Goal: Task Accomplishment & Management: Manage account settings

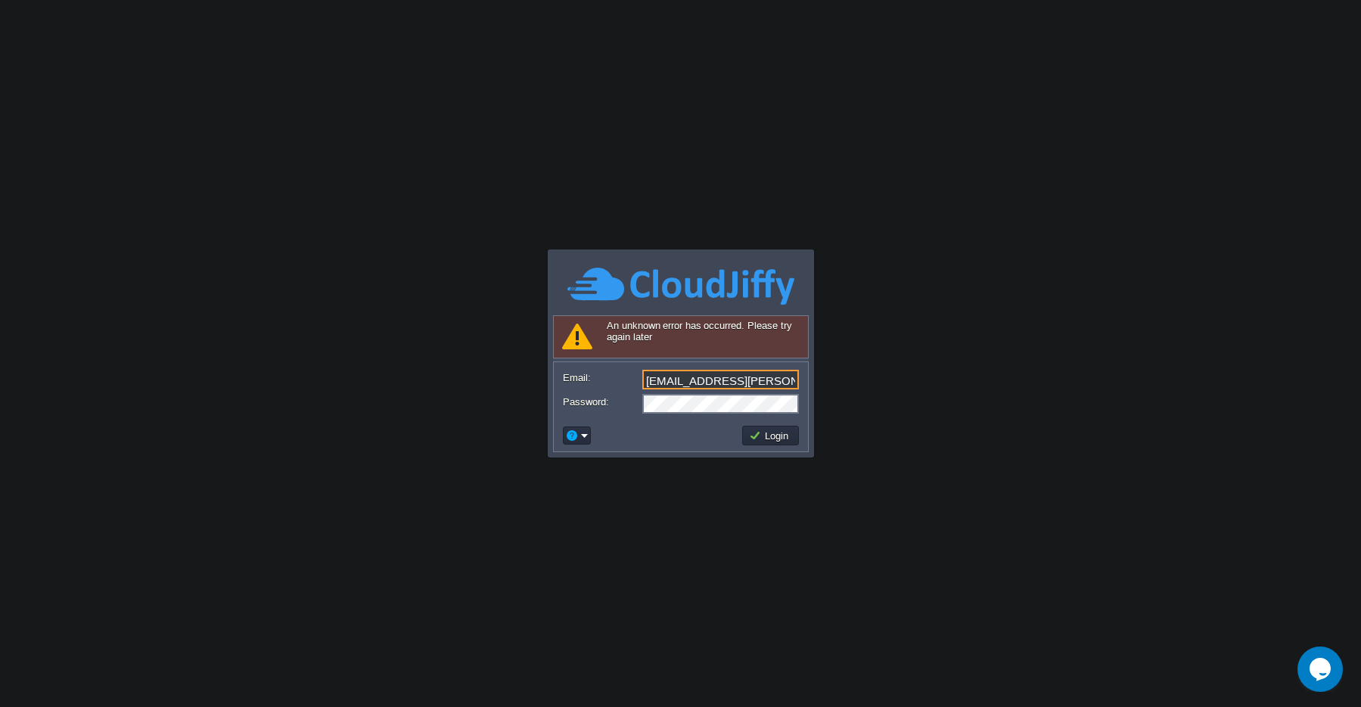
click at [743, 381] on input "[EMAIL_ADDRESS][PERSON_NAME][DOMAIN_NAME]" at bounding box center [720, 380] width 157 height 20
click at [966, 392] on body "Application Platform v.8.10.2 Signing in... Required Field An unknown error has…" at bounding box center [680, 353] width 1361 height 707
click at [654, 384] on input "Email:" at bounding box center [720, 380] width 157 height 20
paste input "[EMAIL_ADDRESS][PERSON_NAME][DOMAIN_NAME]"
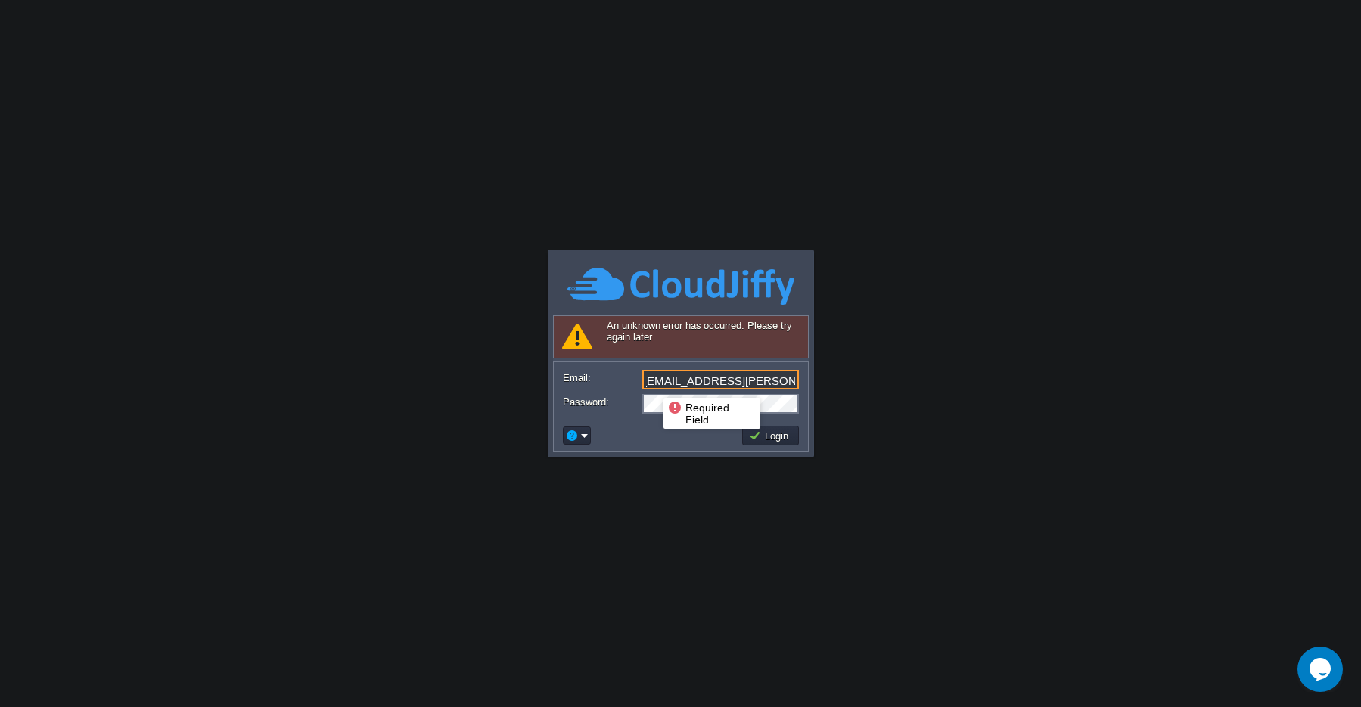
type input "[EMAIL_ADDRESS][PERSON_NAME][DOMAIN_NAME]"
click at [647, 474] on body "Application Platform v.8.10.2 Signing in... Required Field An unknown error has…" at bounding box center [680, 353] width 1361 height 707
click at [717, 555] on body "Application Platform v.8.10.2 Signing in... Required Field An unknown error has…" at bounding box center [680, 353] width 1361 height 707
click at [766, 442] on button "Login" at bounding box center [771, 436] width 44 height 14
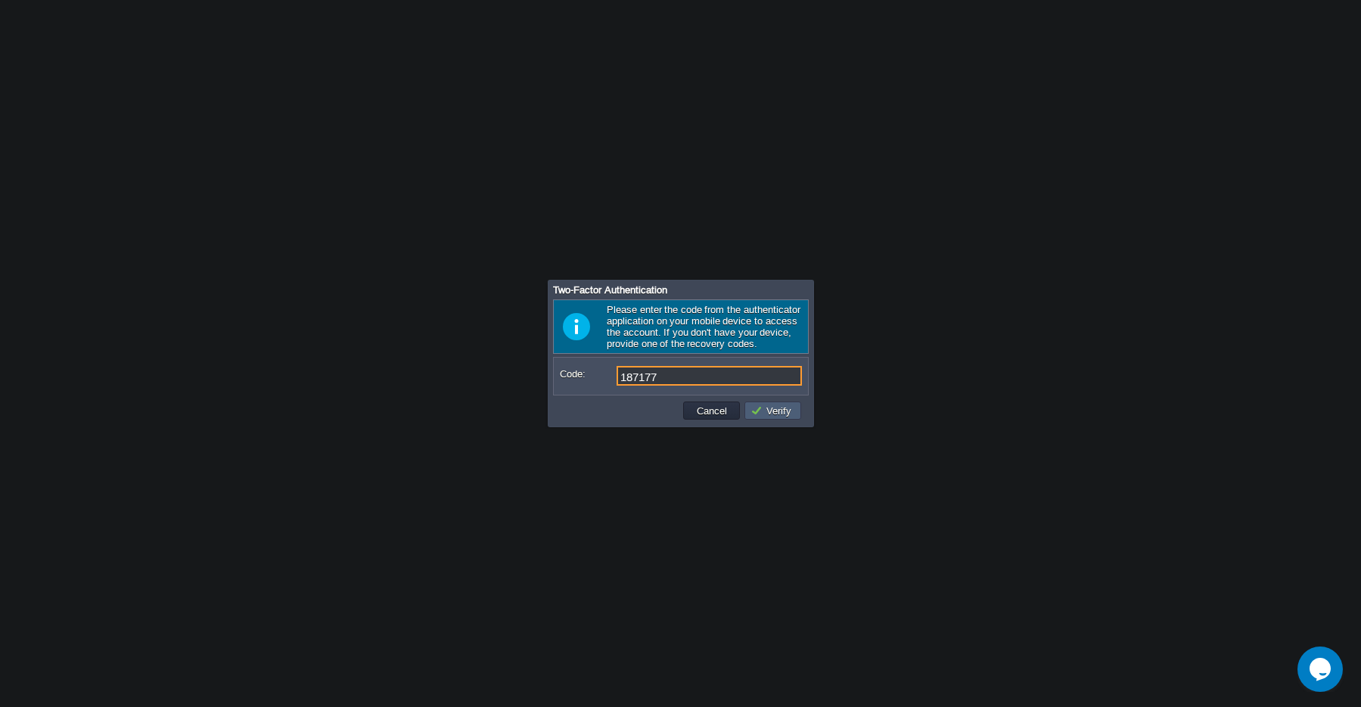
type input "187177"
click at [773, 419] on td "Verify" at bounding box center [773, 411] width 57 height 18
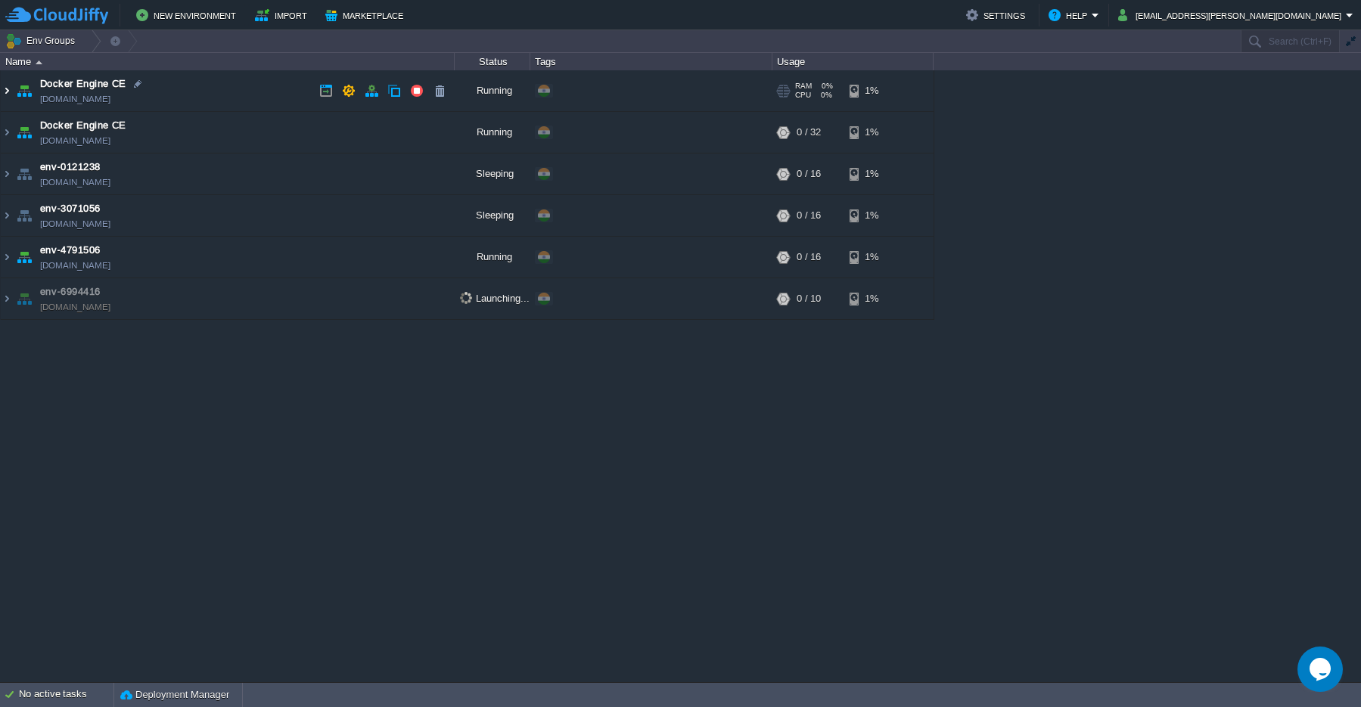
click at [6, 92] on img at bounding box center [7, 90] width 12 height 41
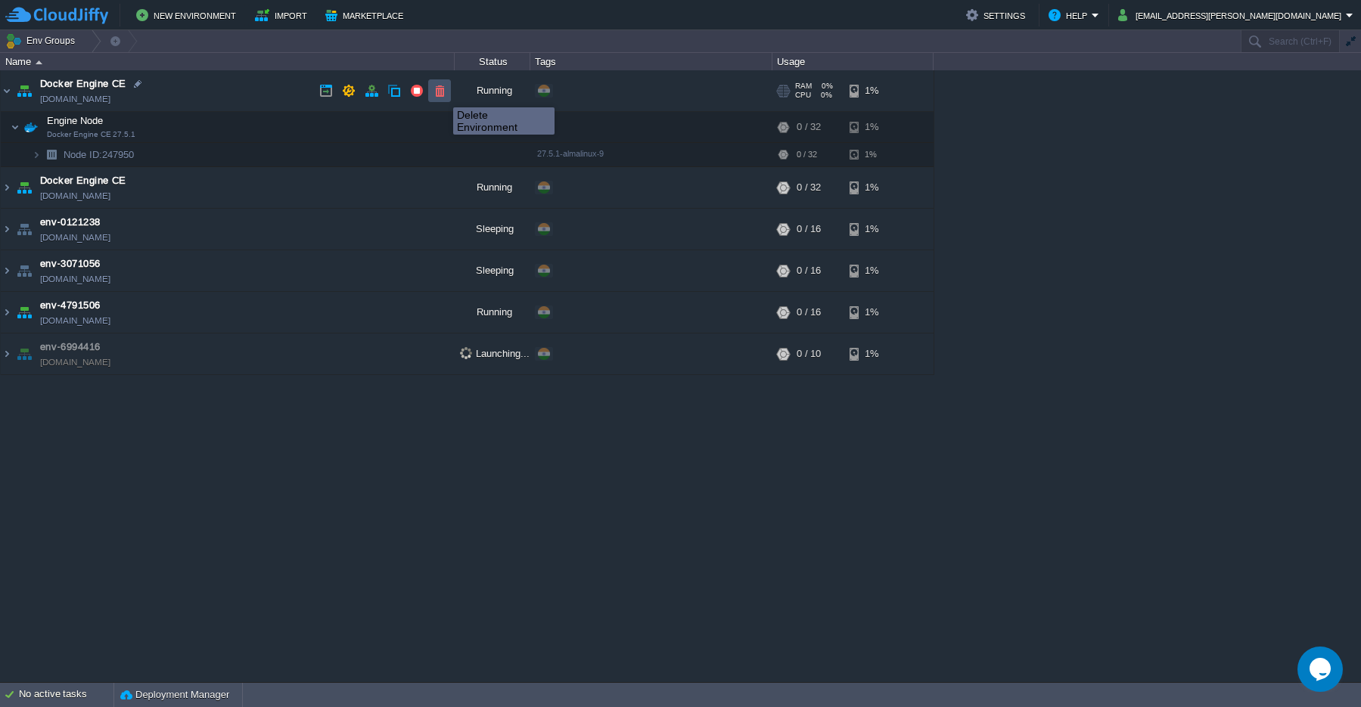
click at [442, 94] on button "button" at bounding box center [440, 91] width 14 height 14
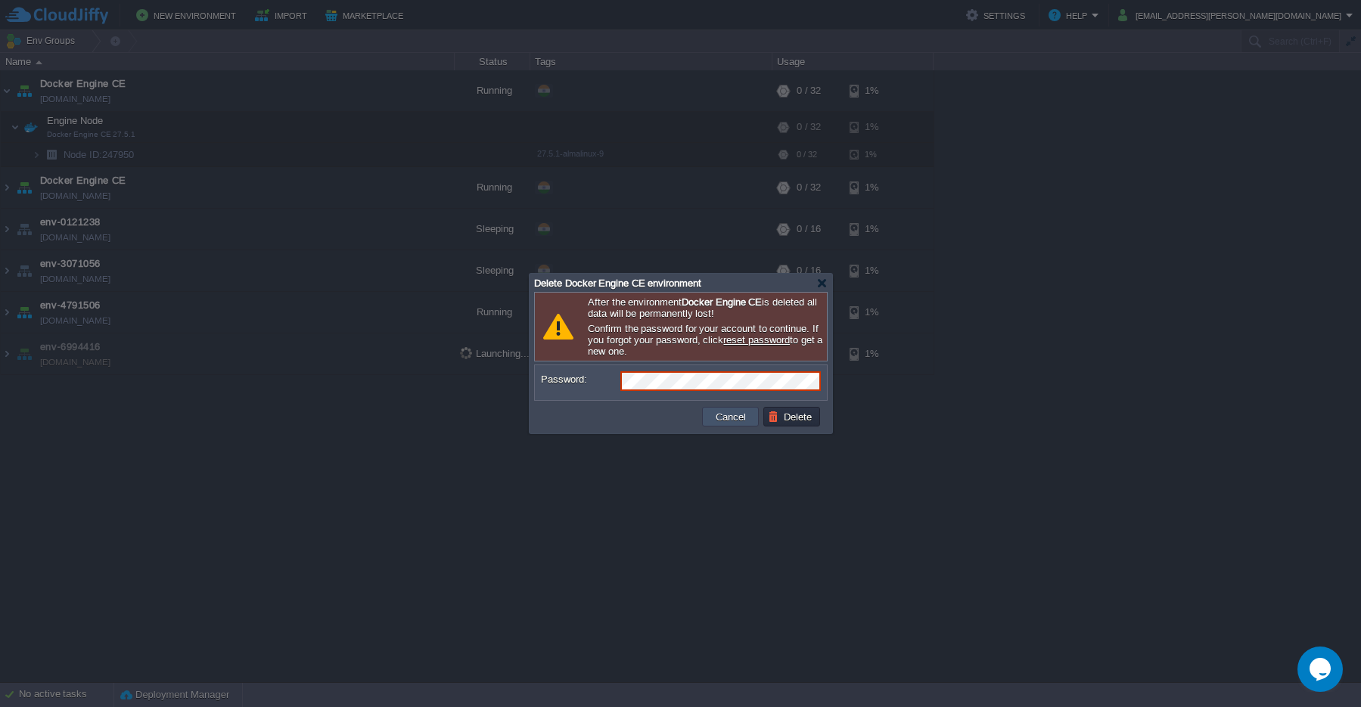
click at [739, 418] on button "Cancel" at bounding box center [730, 417] width 39 height 14
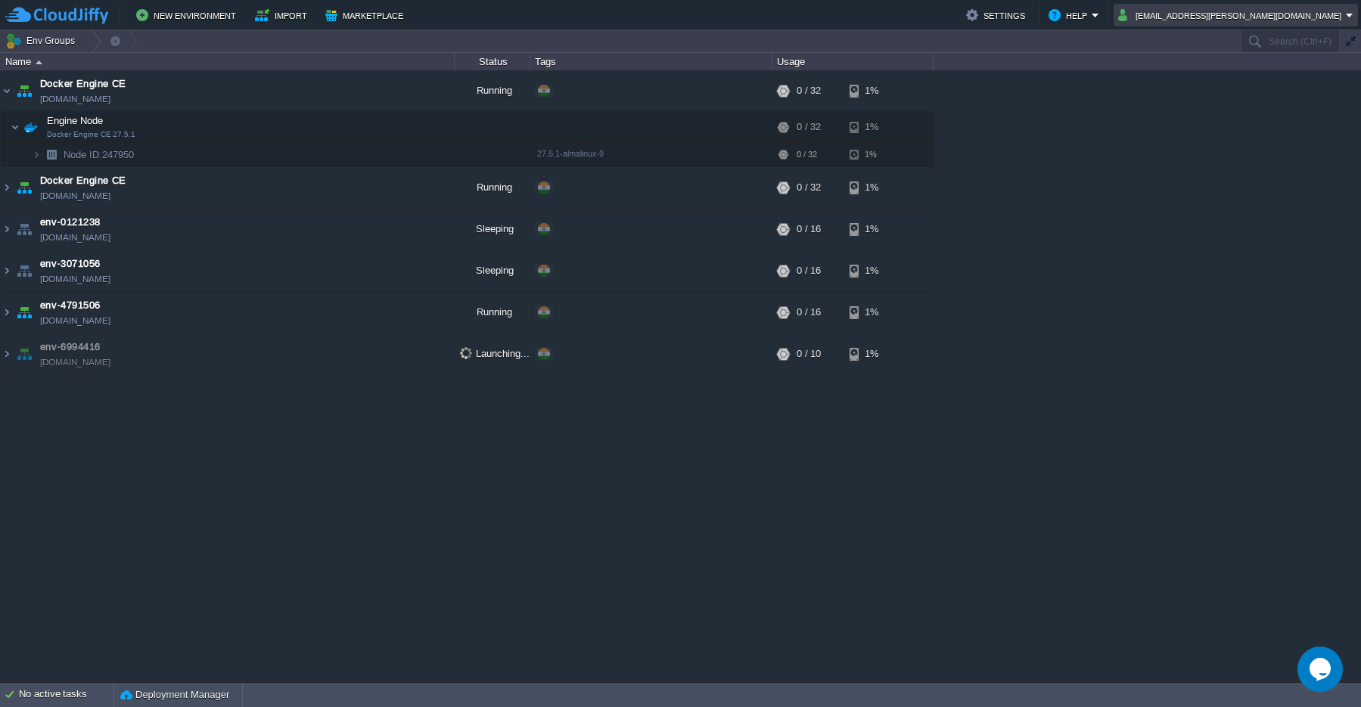
click at [1348, 17] on em "[EMAIL_ADDRESS][PERSON_NAME][DOMAIN_NAME]" at bounding box center [1235, 15] width 235 height 18
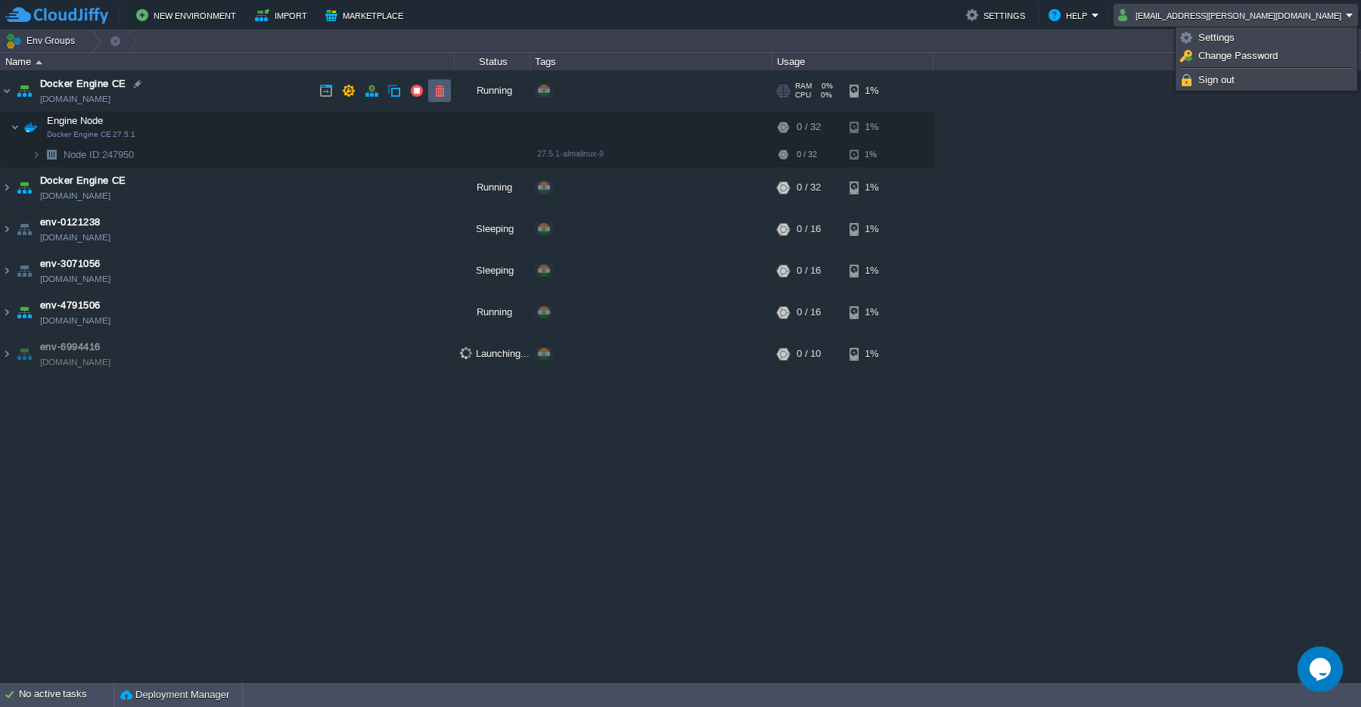
click at [445, 95] on button "button" at bounding box center [440, 91] width 14 height 14
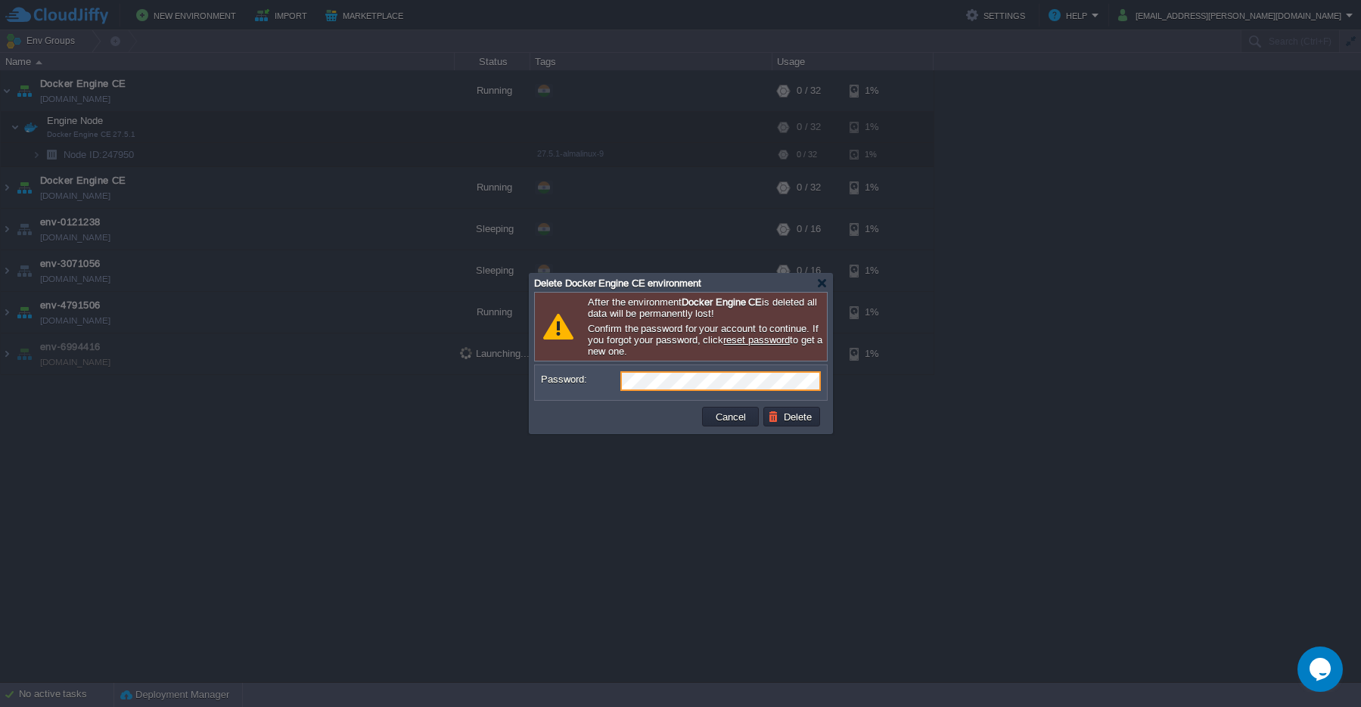
click at [797, 428] on td "Delete" at bounding box center [791, 417] width 61 height 24
click at [797, 425] on td "Delete" at bounding box center [791, 417] width 57 height 20
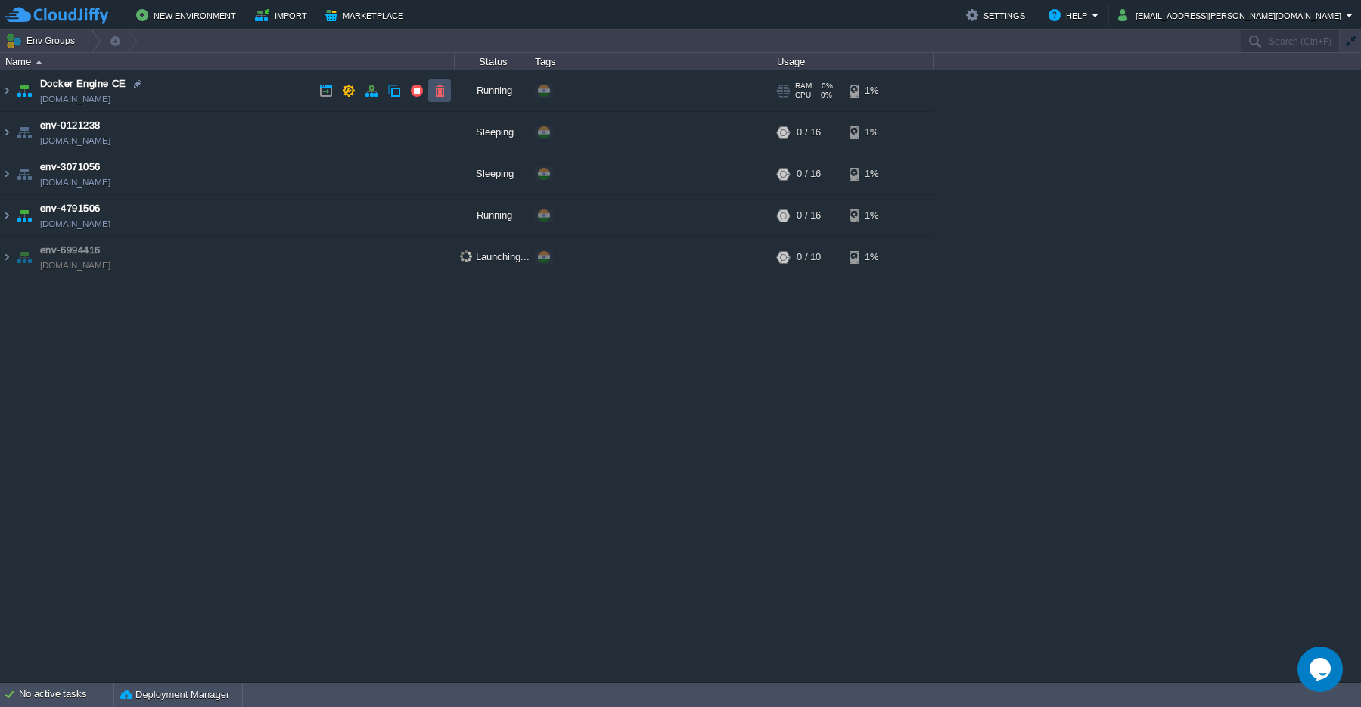
click at [443, 94] on button "button" at bounding box center [440, 91] width 14 height 14
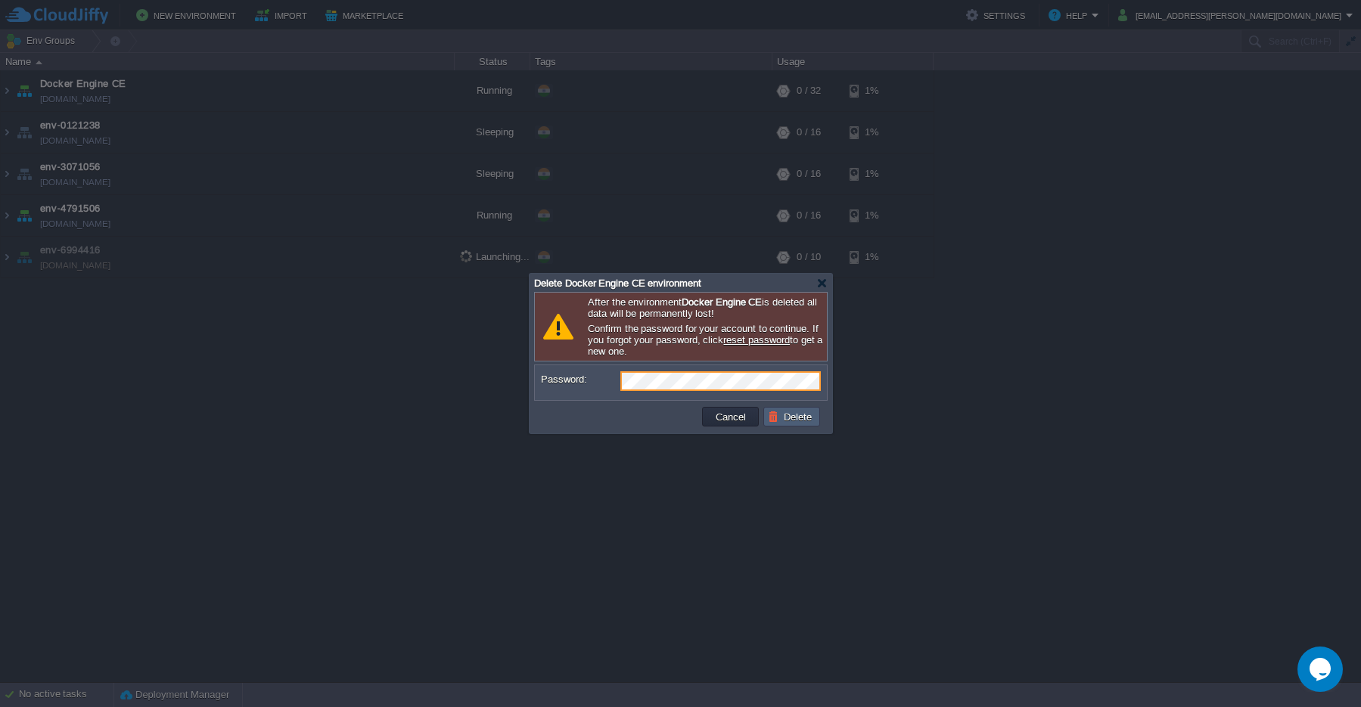
click at [795, 421] on button "Delete" at bounding box center [792, 417] width 48 height 14
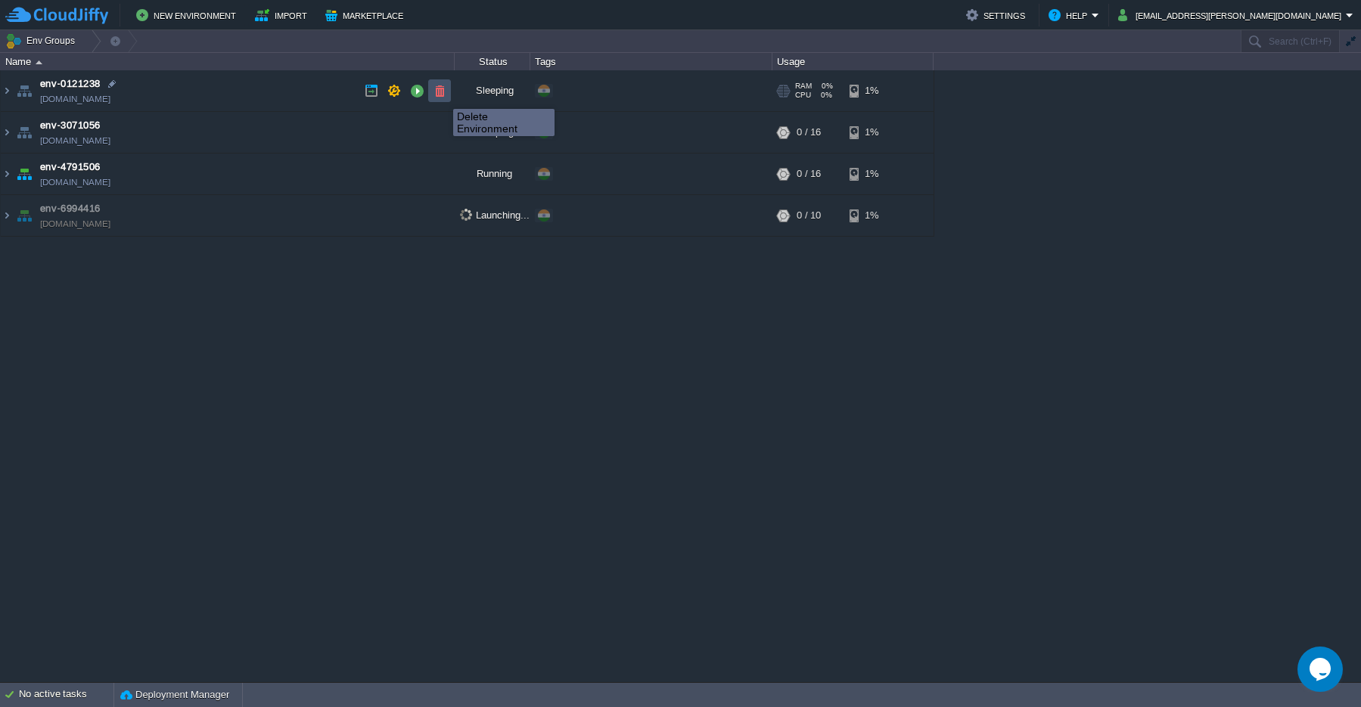
click at [442, 95] on button "button" at bounding box center [440, 91] width 14 height 14
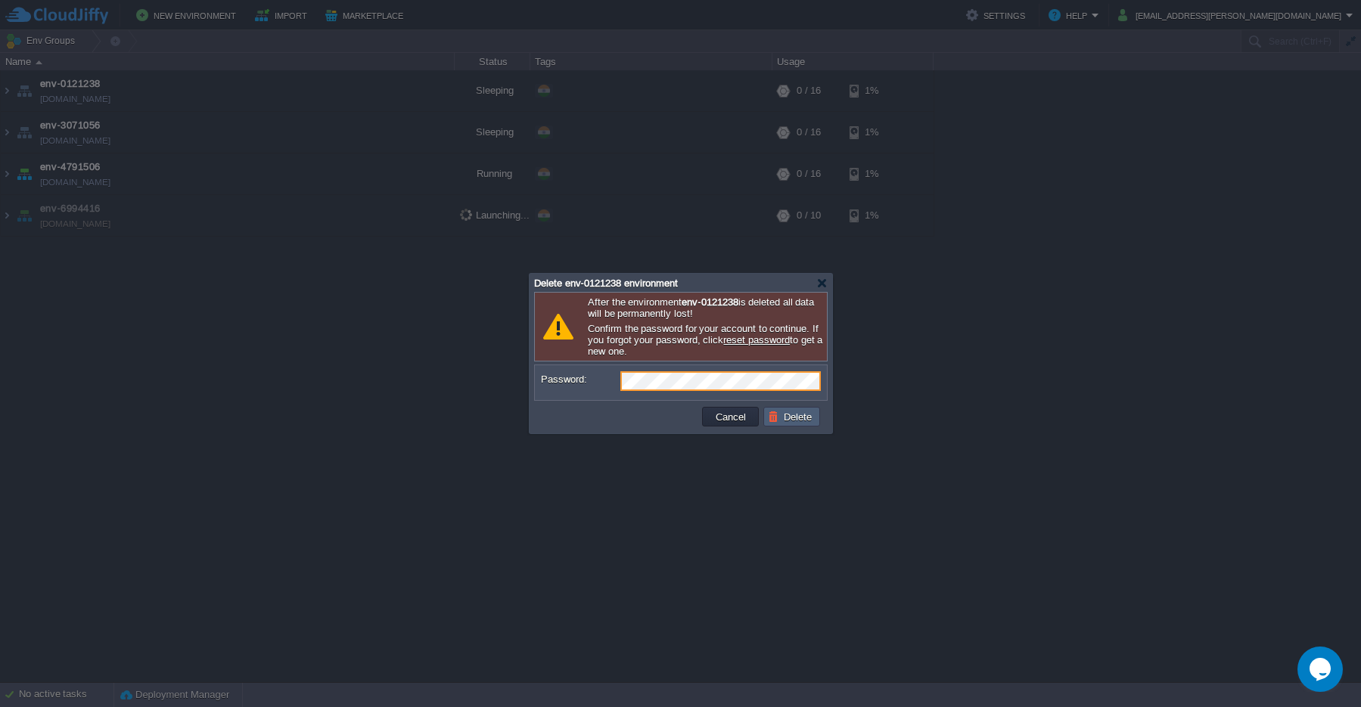
click at [797, 424] on td "Delete" at bounding box center [791, 417] width 57 height 20
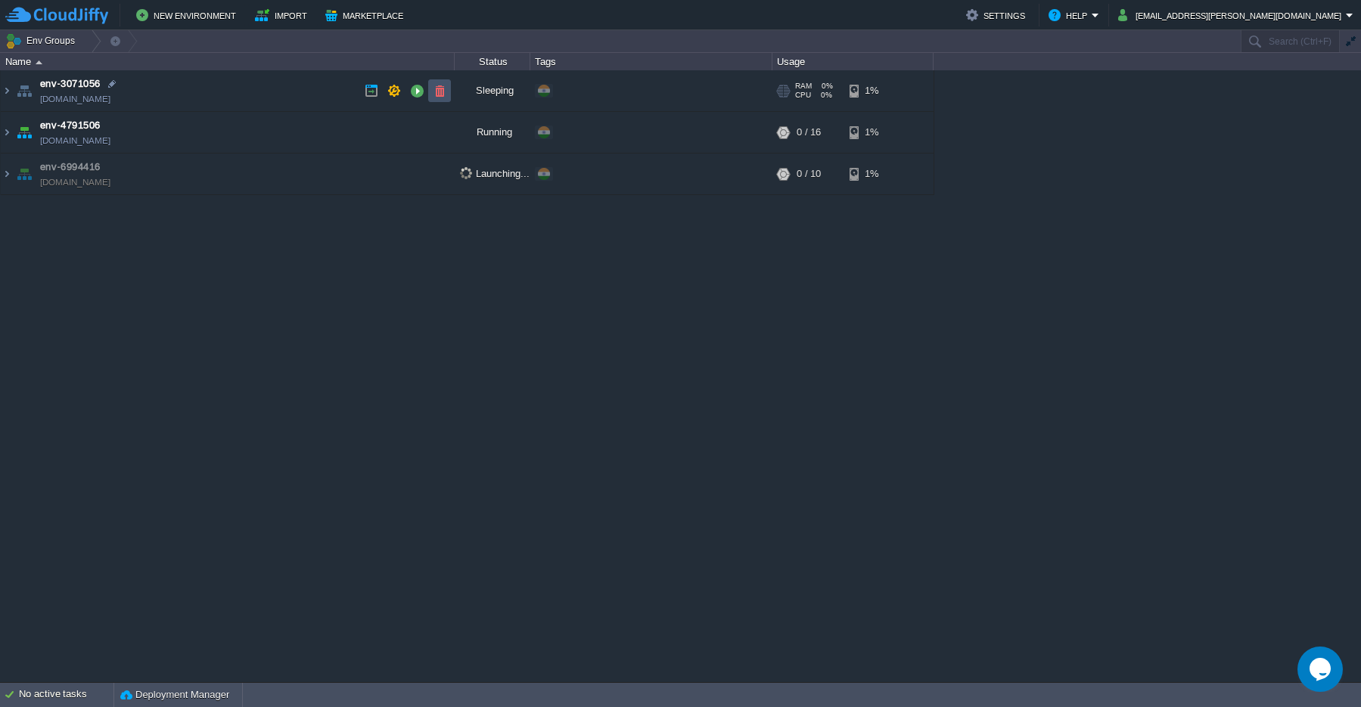
click at [439, 95] on button "button" at bounding box center [440, 91] width 14 height 14
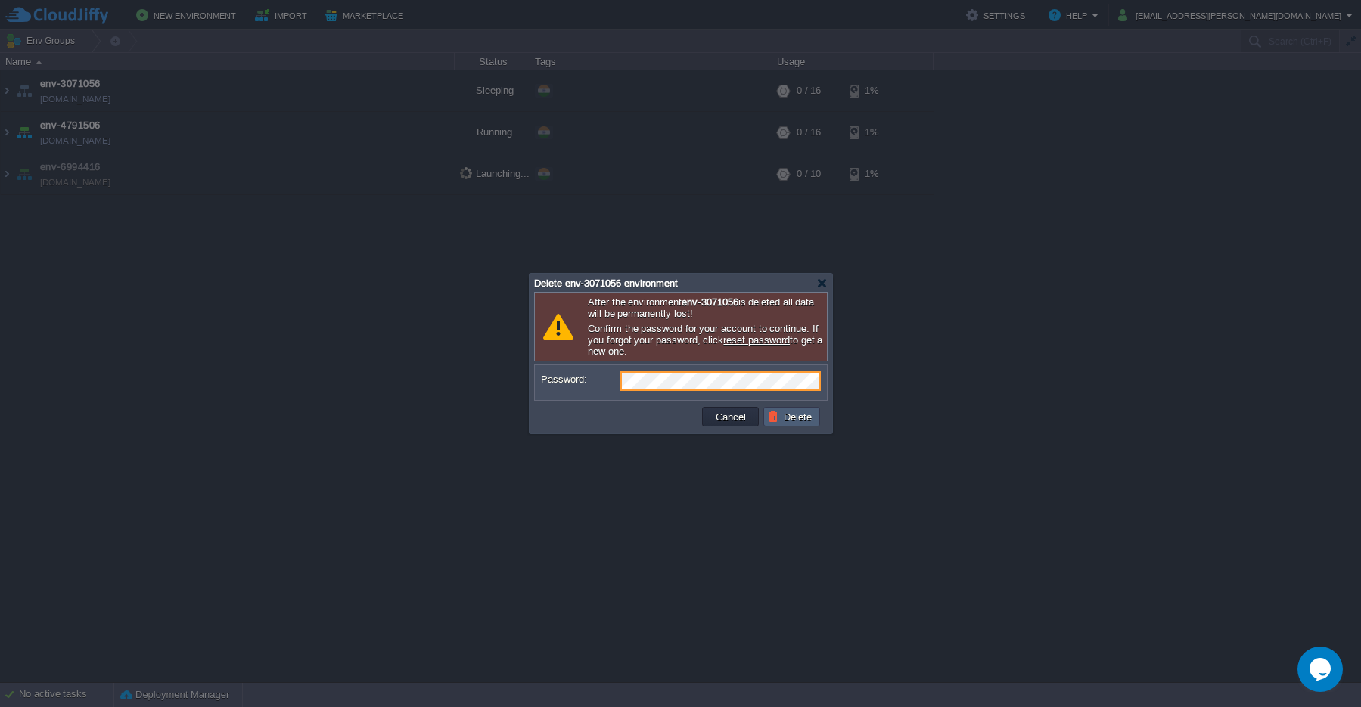
click at [787, 424] on td "Delete" at bounding box center [791, 417] width 57 height 20
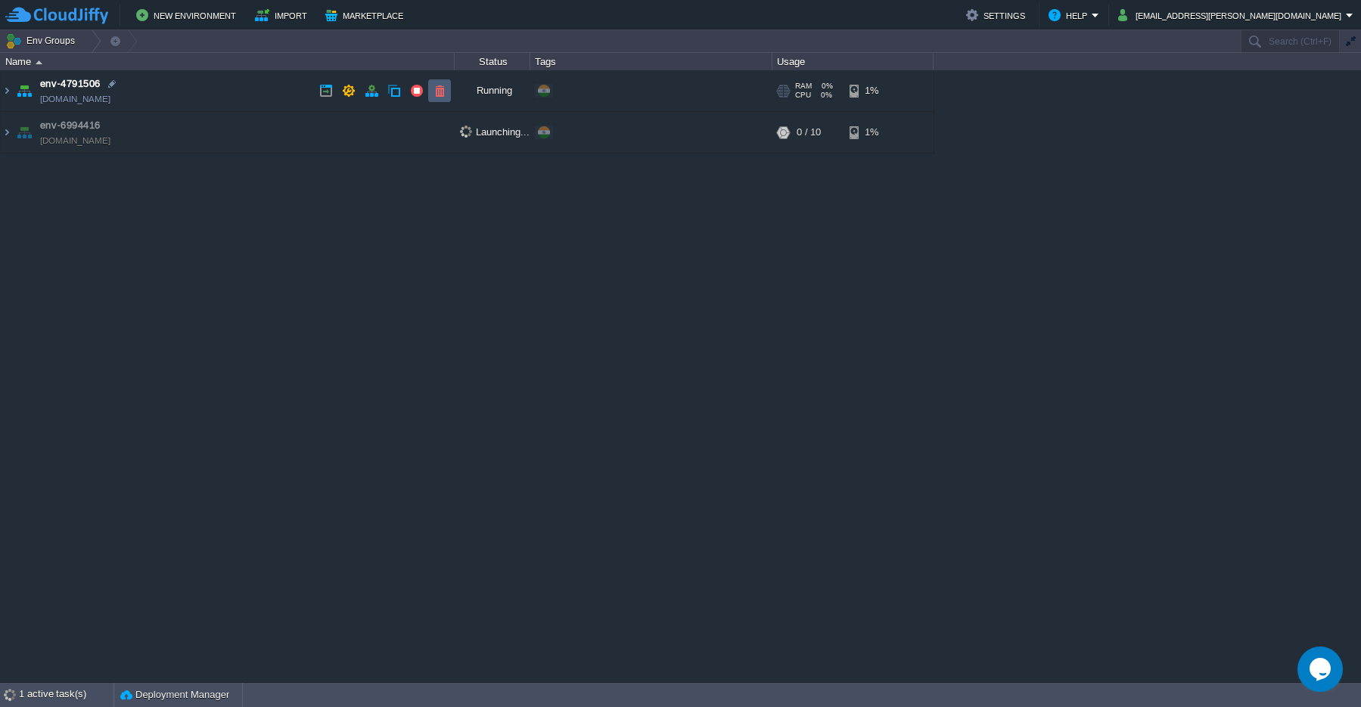
click at [446, 98] on td at bounding box center [439, 90] width 23 height 23
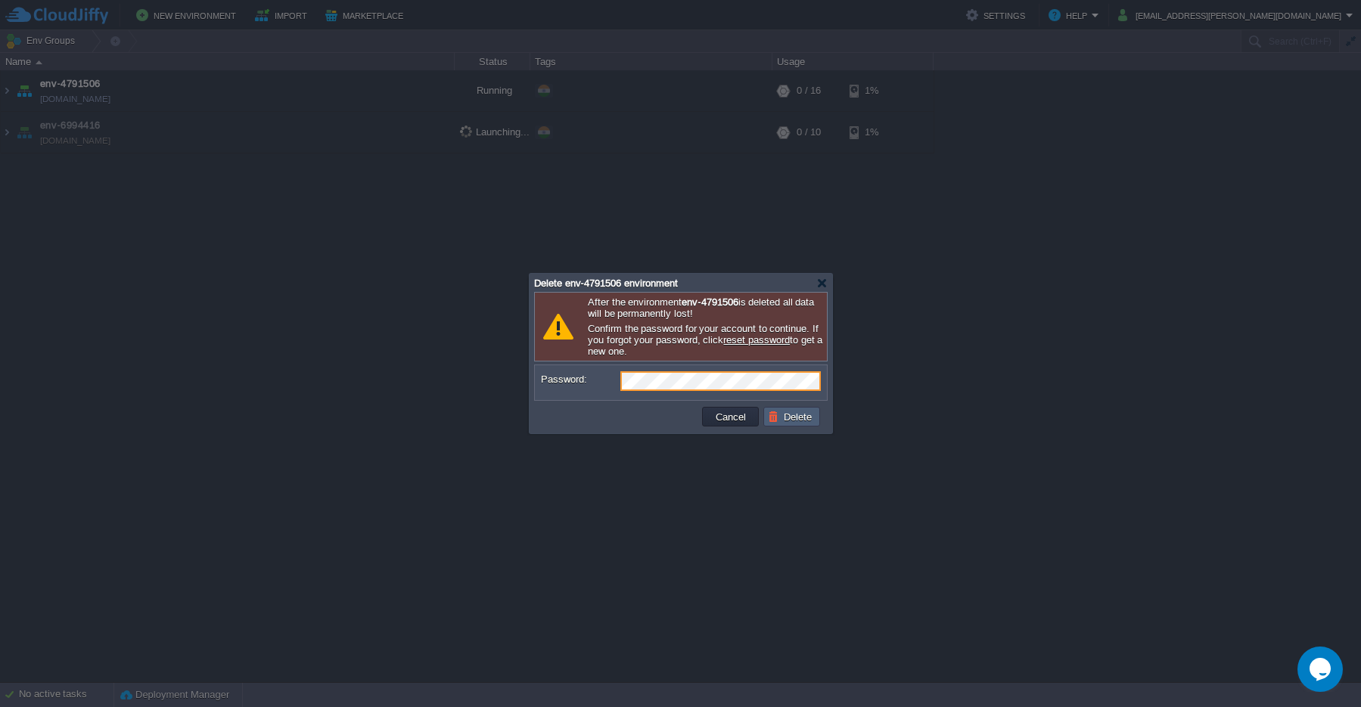
click at [792, 422] on button "Delete" at bounding box center [792, 417] width 48 height 14
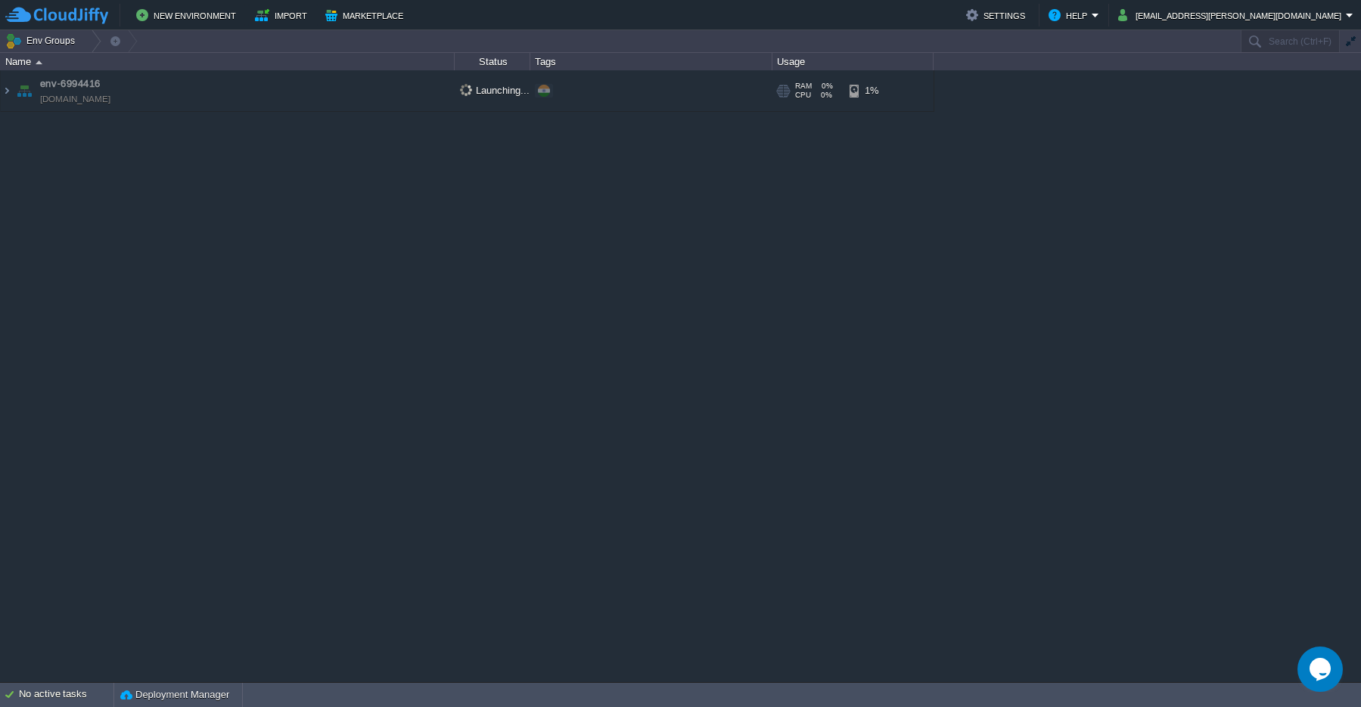
click at [66, 88] on span "env-6994416" at bounding box center [70, 83] width 61 height 15
click at [5, 91] on img at bounding box center [7, 90] width 12 height 41
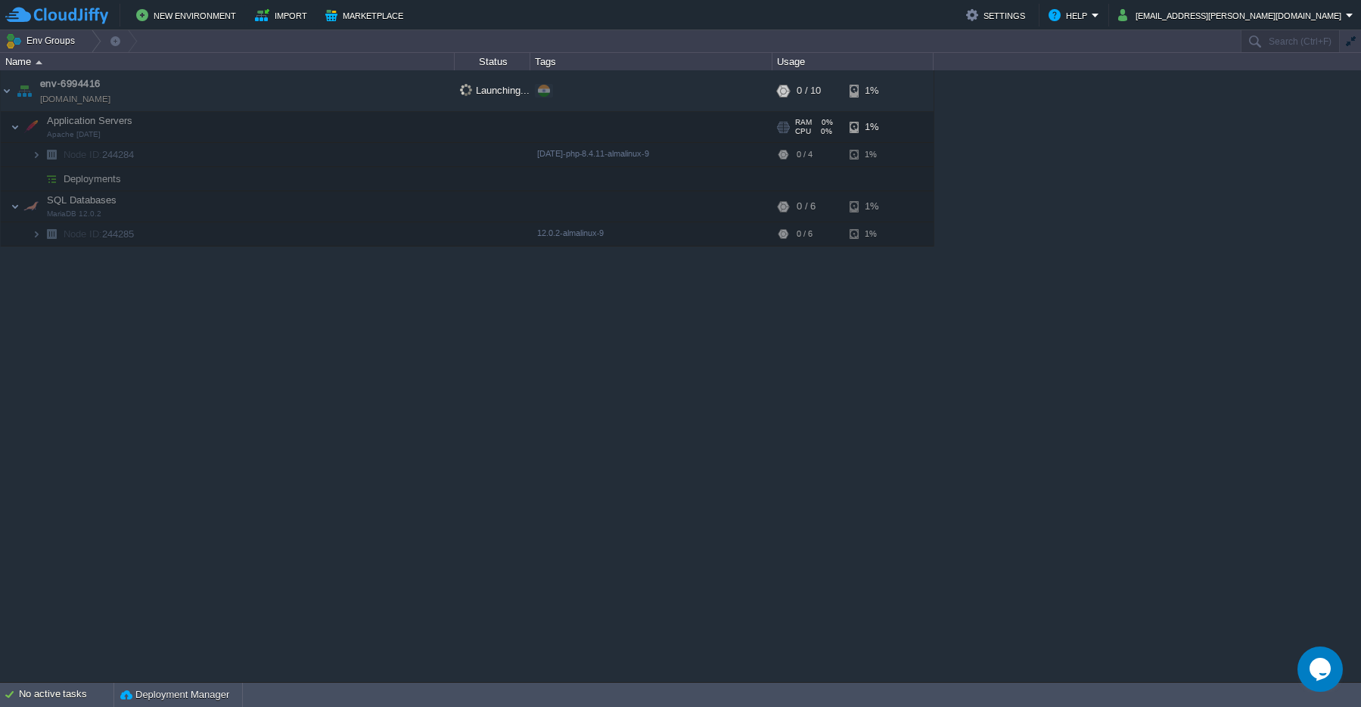
click at [79, 139] on span "Apache [DATE]" at bounding box center [74, 134] width 54 height 9
click at [120, 157] on span "Node ID: 244284" at bounding box center [99, 154] width 74 height 13
click at [37, 159] on img at bounding box center [36, 154] width 9 height 23
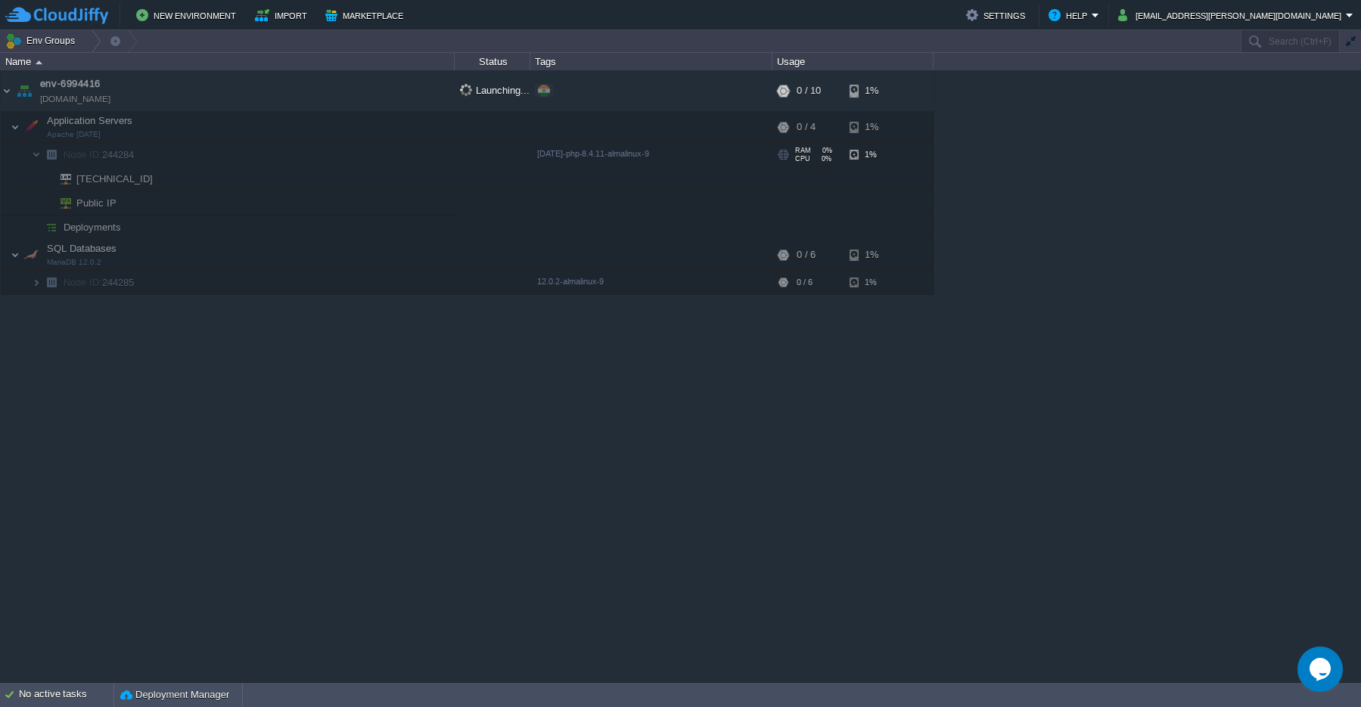
click at [150, 158] on td "Node ID: 244284" at bounding box center [228, 155] width 454 height 24
drag, startPoint x: 116, startPoint y: 89, endPoint x: 54, endPoint y: 90, distance: 61.3
click at [54, 90] on td "env-6994416 [DOMAIN_NAME]" at bounding box center [228, 91] width 454 height 42
click at [74, 86] on span "env-6994416" at bounding box center [70, 83] width 61 height 15
drag, startPoint x: 39, startPoint y: 85, endPoint x: 86, endPoint y: 89, distance: 47.0
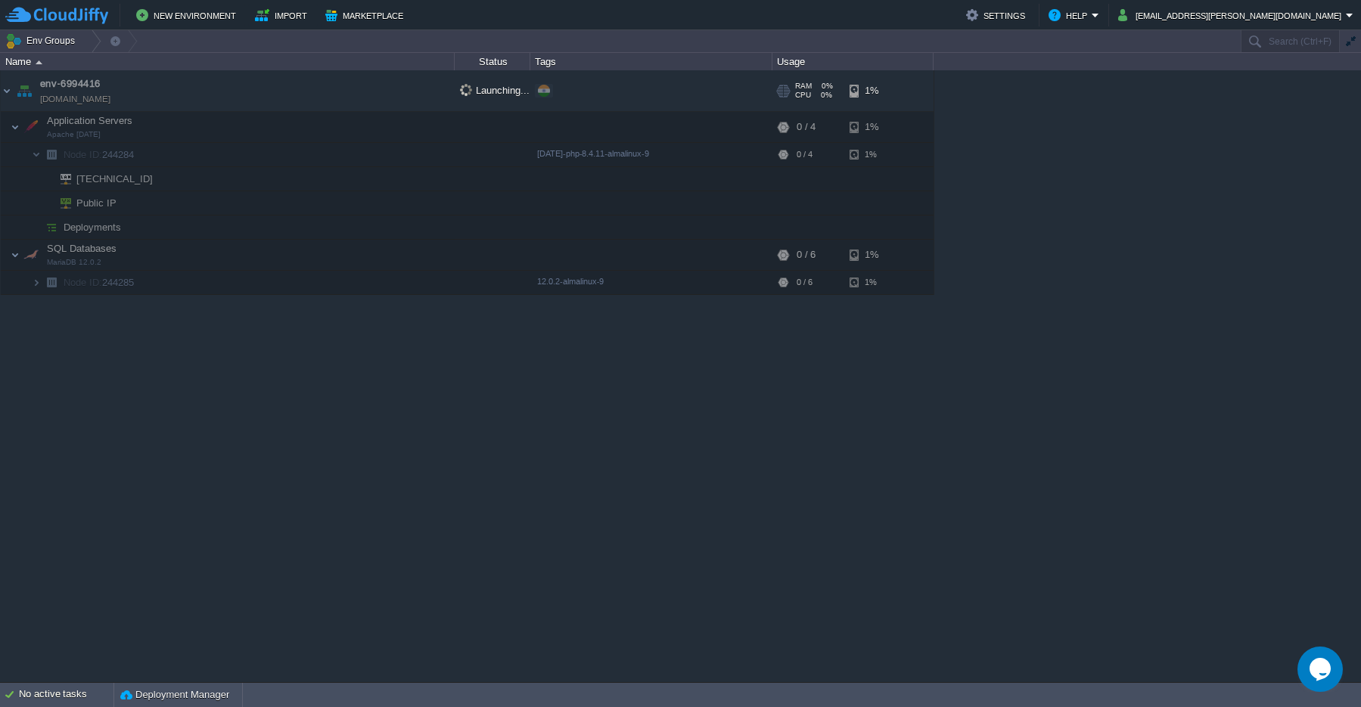
click at [86, 89] on td "env-6994416 [DOMAIN_NAME]" at bounding box center [228, 91] width 454 height 42
click at [11, 92] on img at bounding box center [7, 90] width 12 height 41
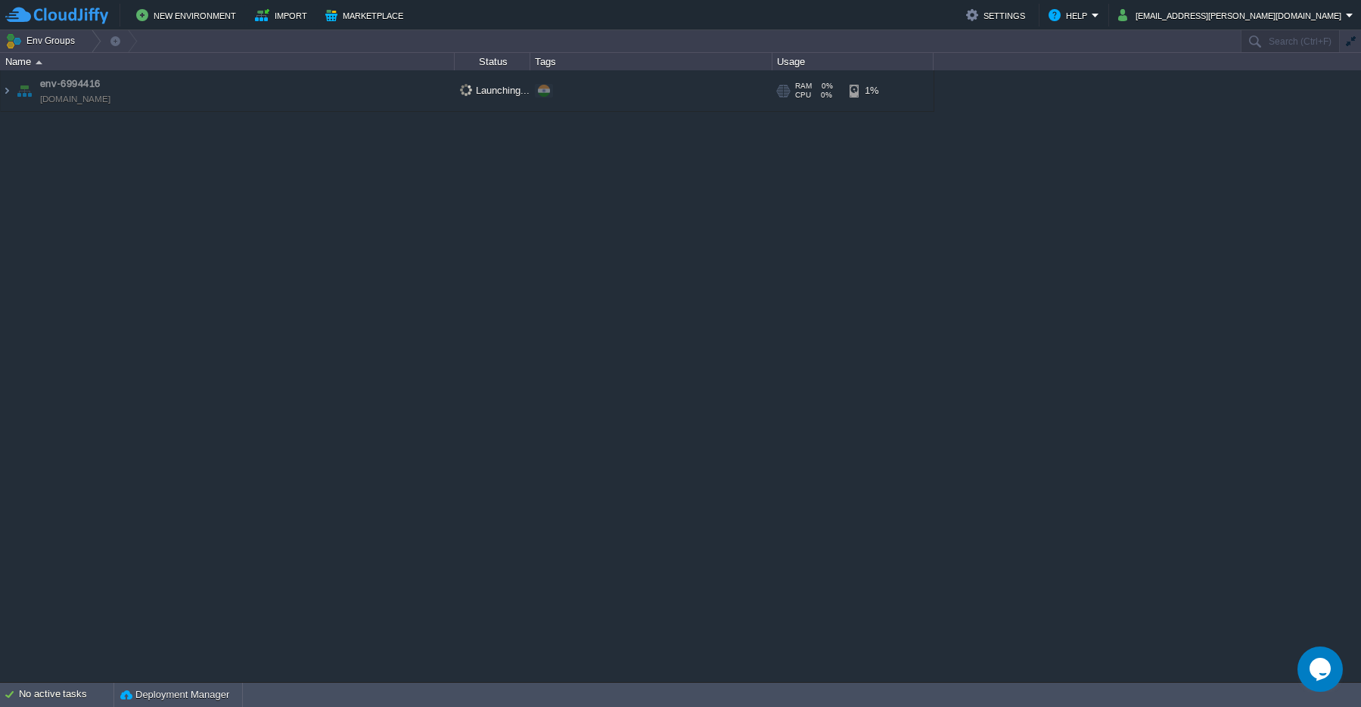
click at [68, 88] on span "env-6994416" at bounding box center [70, 83] width 61 height 15
click at [77, 89] on span "env-6994416" at bounding box center [70, 83] width 61 height 15
click at [87, 106] on link "[DOMAIN_NAME]" at bounding box center [75, 99] width 70 height 15
click at [4, 94] on img at bounding box center [7, 90] width 12 height 41
